Goal: Task Accomplishment & Management: Manage account settings

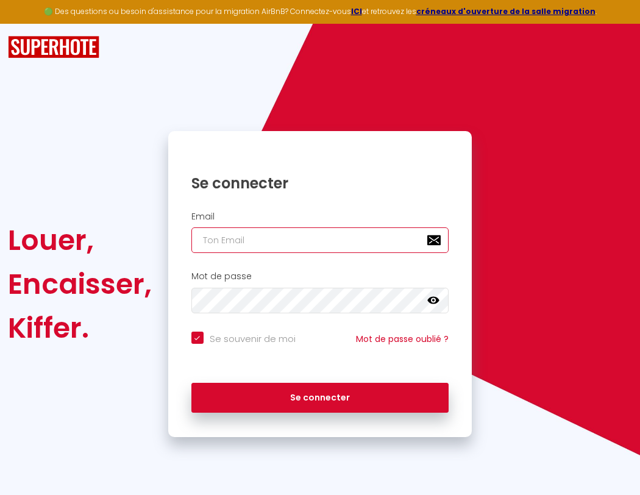
type input "s"
checkbox input "true"
type input "su"
checkbox input "true"
type input "sup"
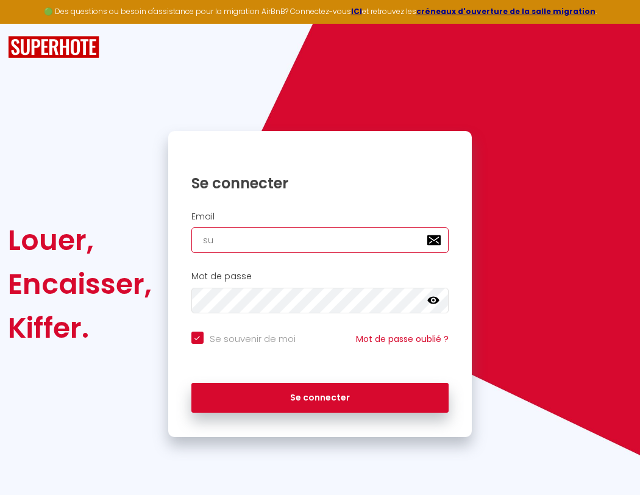
checkbox input "true"
type input "supe"
checkbox input "true"
type input "super"
checkbox input "true"
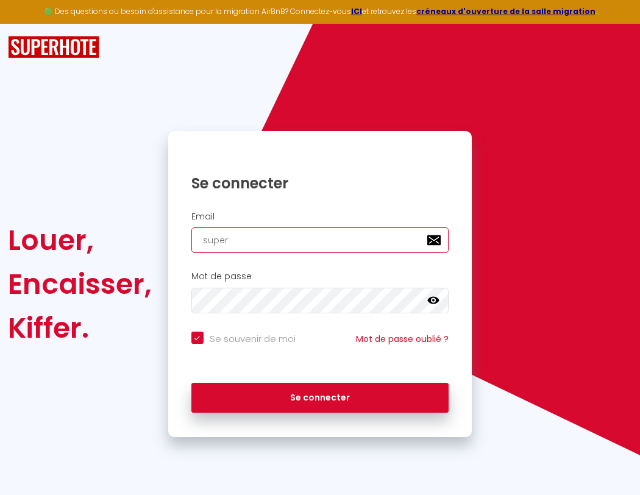
type input "superb"
checkbox input "true"
type input "superbo"
checkbox input "true"
type input "superbor"
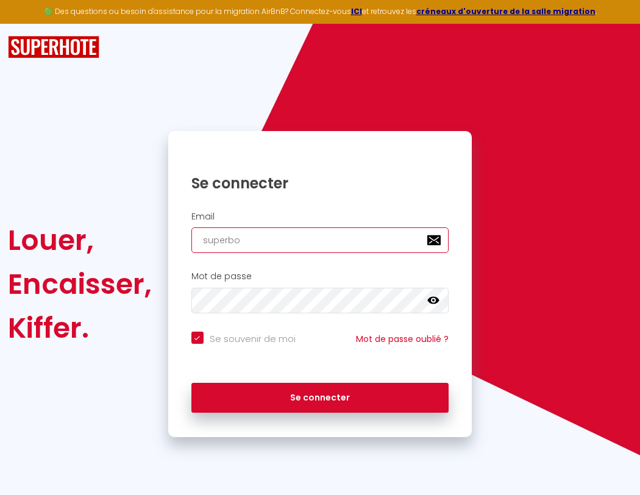
checkbox input "true"
type input "s"
checkbox input "true"
type input "superborde"
checkbox input "true"
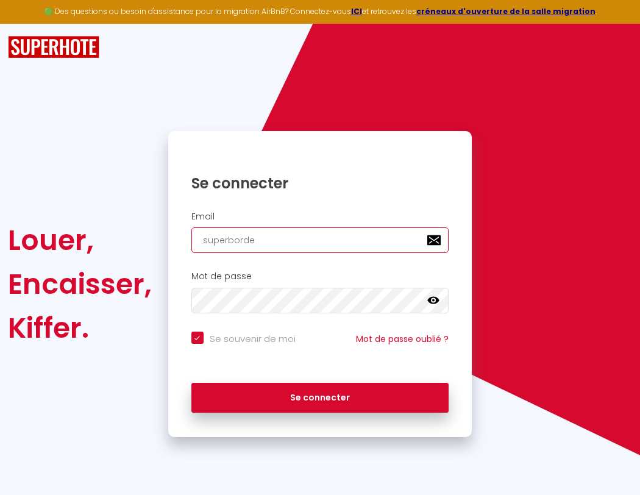
type input "superbordea"
checkbox input "true"
type input "superbordeau"
checkbox input "true"
type input "superbordeaux"
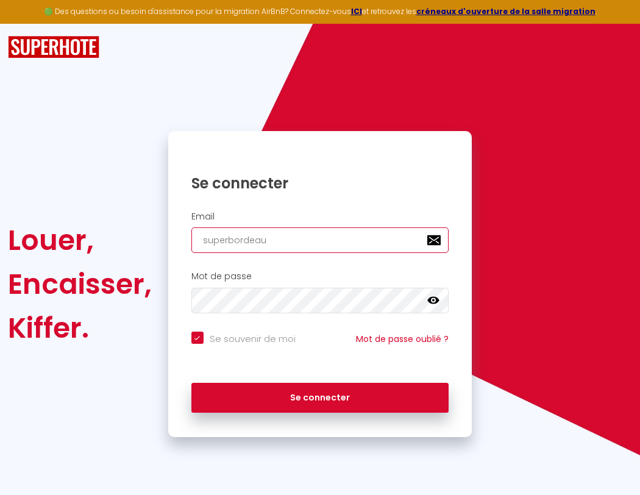
checkbox input "true"
type input "superbordeaux@"
checkbox input "true"
type input "superbordeaux@g"
checkbox input "true"
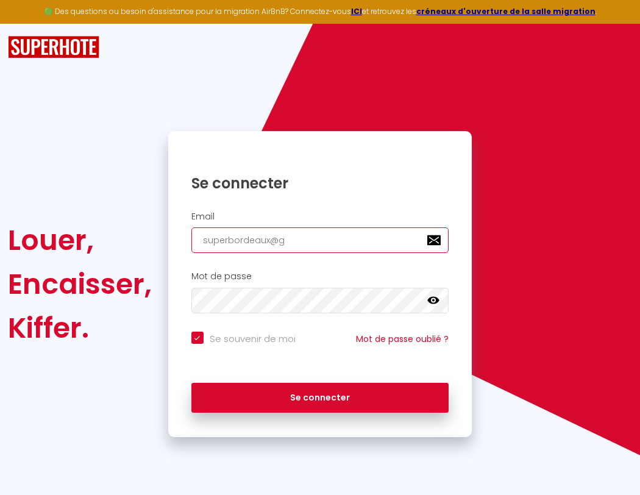
type input "superbordeaux@gm"
checkbox input "true"
type input "s"
checkbox input "true"
type input "superbordeaux@gma"
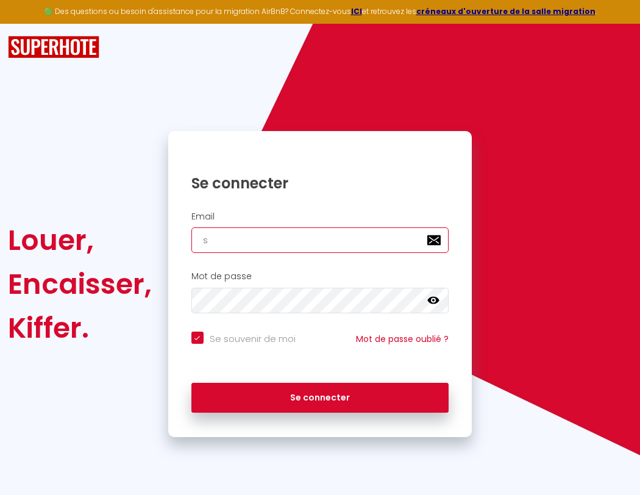
checkbox input "true"
type input "superbordeaux@gmai"
checkbox input "true"
type input "[EMAIL_ADDRESS]"
checkbox input "true"
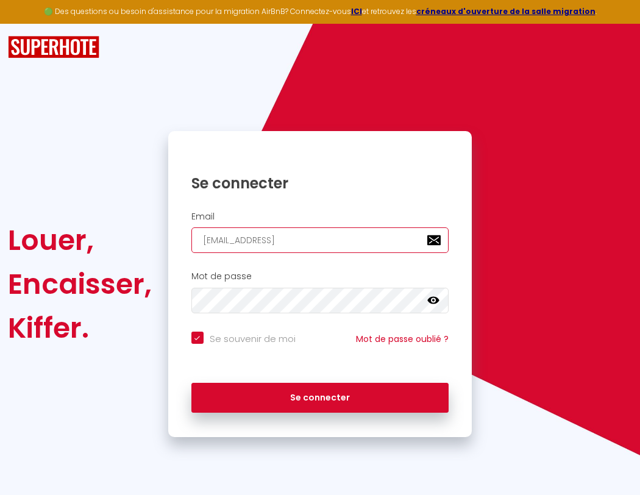
type input "[EMAIL_ADDRESS]."
checkbox input "true"
type input "superb"
checkbox input "true"
type input "superbordeaux@gmail.c"
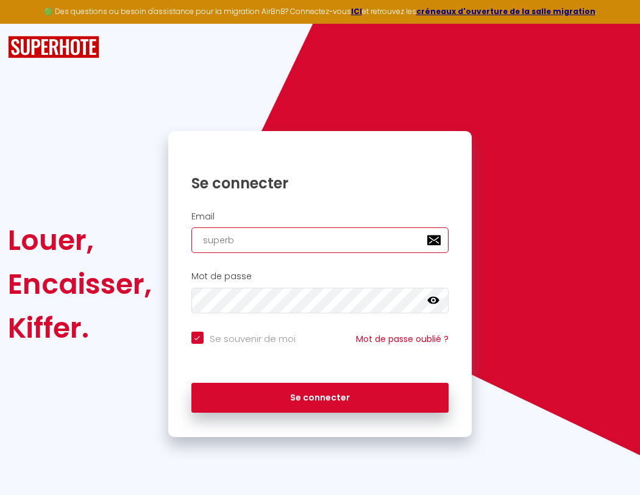
checkbox input "true"
type input "superbo"
checkbox input "true"
